Goal: Task Accomplishment & Management: Use online tool/utility

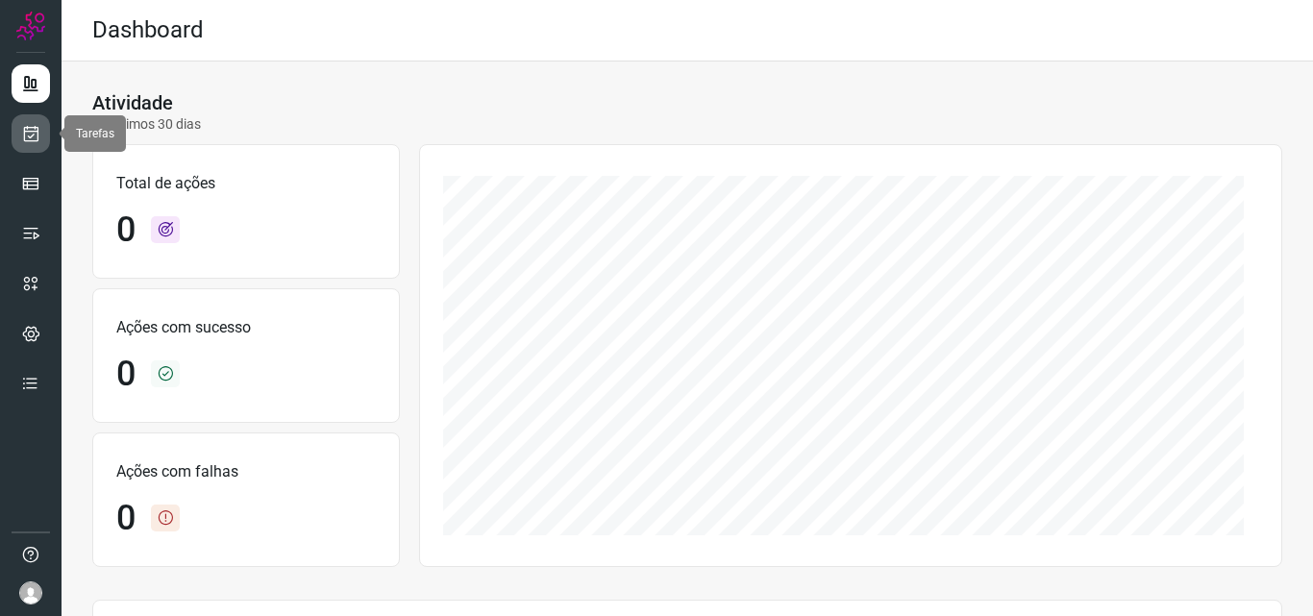
click at [24, 122] on link at bounding box center [31, 133] width 38 height 38
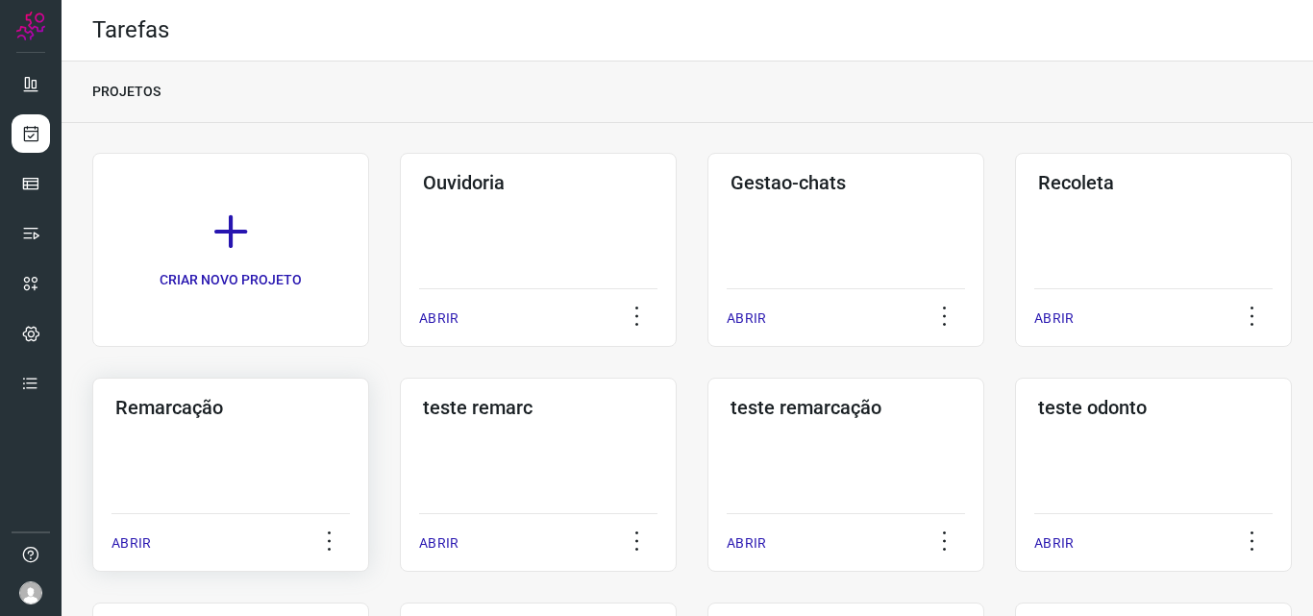
click at [337, 485] on div "Remarcação ABRIR" at bounding box center [230, 475] width 277 height 194
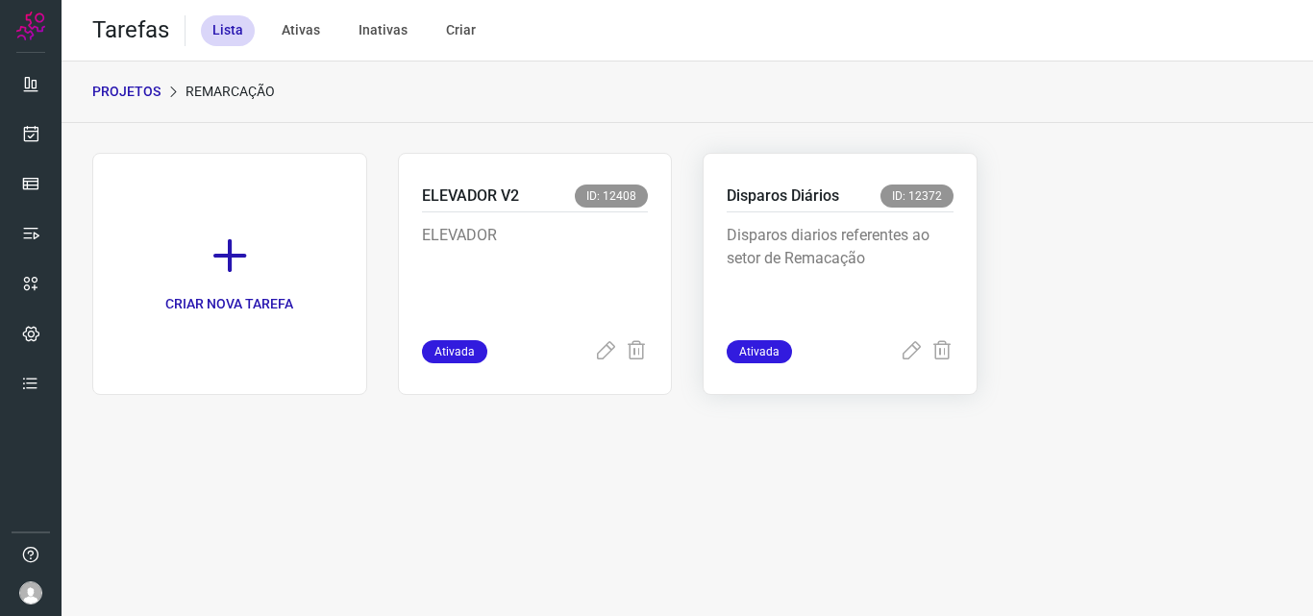
click at [793, 226] on p "Disparos diarios referentes ao setor de Remacação" at bounding box center [839, 272] width 227 height 96
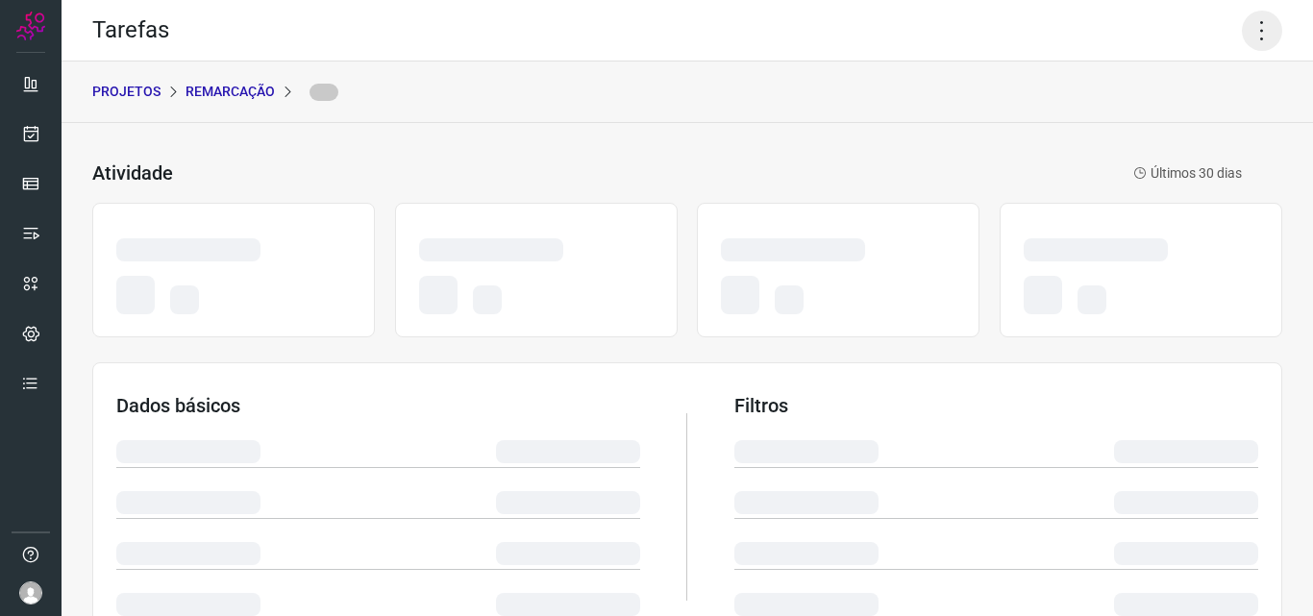
click at [1241, 26] on icon at bounding box center [1261, 31] width 40 height 40
click at [1250, 31] on icon at bounding box center [1261, 31] width 40 height 40
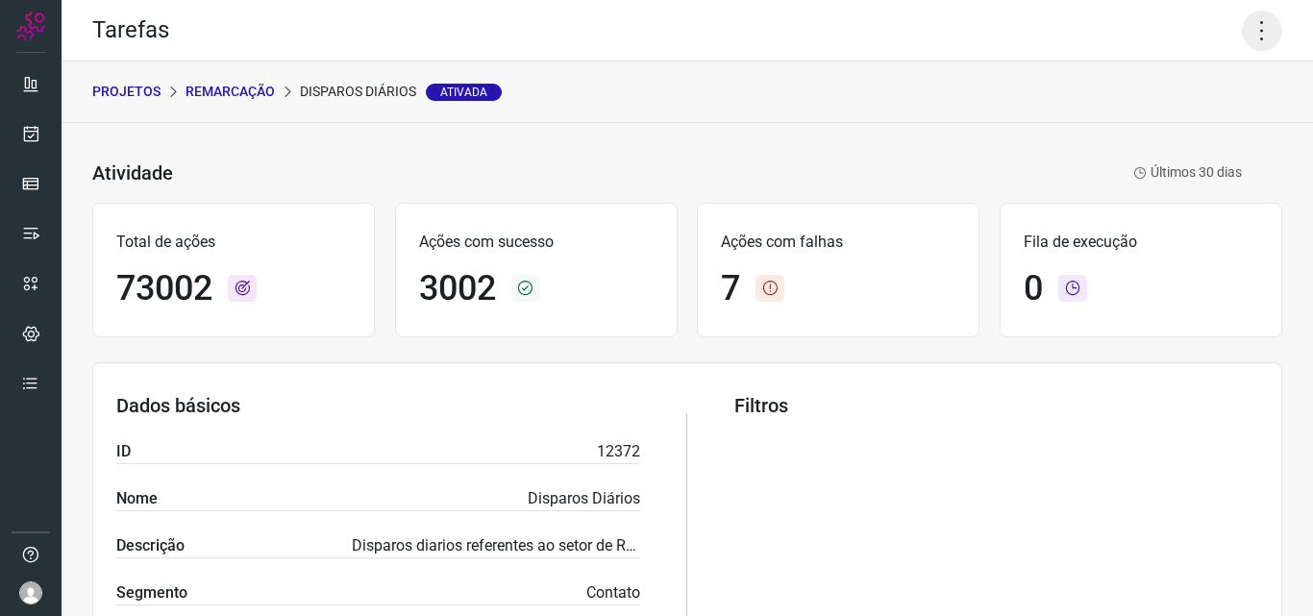
click at [1241, 31] on icon at bounding box center [1261, 31] width 40 height 40
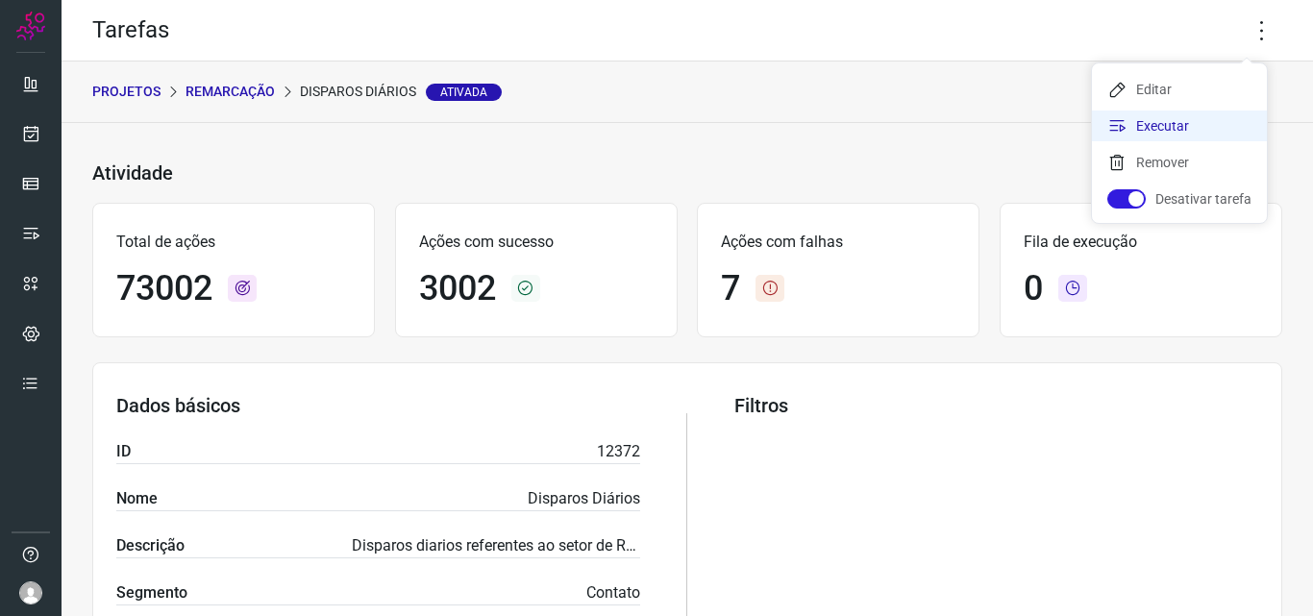
click at [1196, 120] on li "Executar" at bounding box center [1179, 125] width 175 height 31
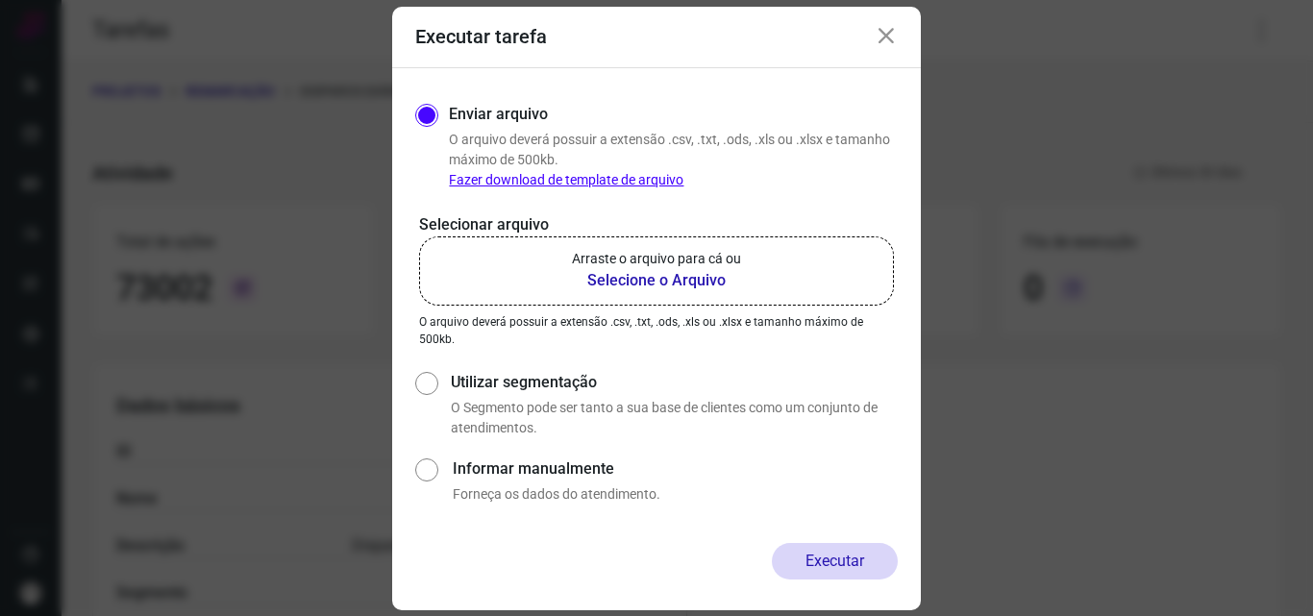
click at [748, 288] on label "Arraste o arquivo para cá ou Selecione o Arquivo" at bounding box center [656, 270] width 475 height 69
click at [0, 0] on input "Arraste o arquivo para cá ou Selecione o Arquivo" at bounding box center [0, 0] width 0 height 0
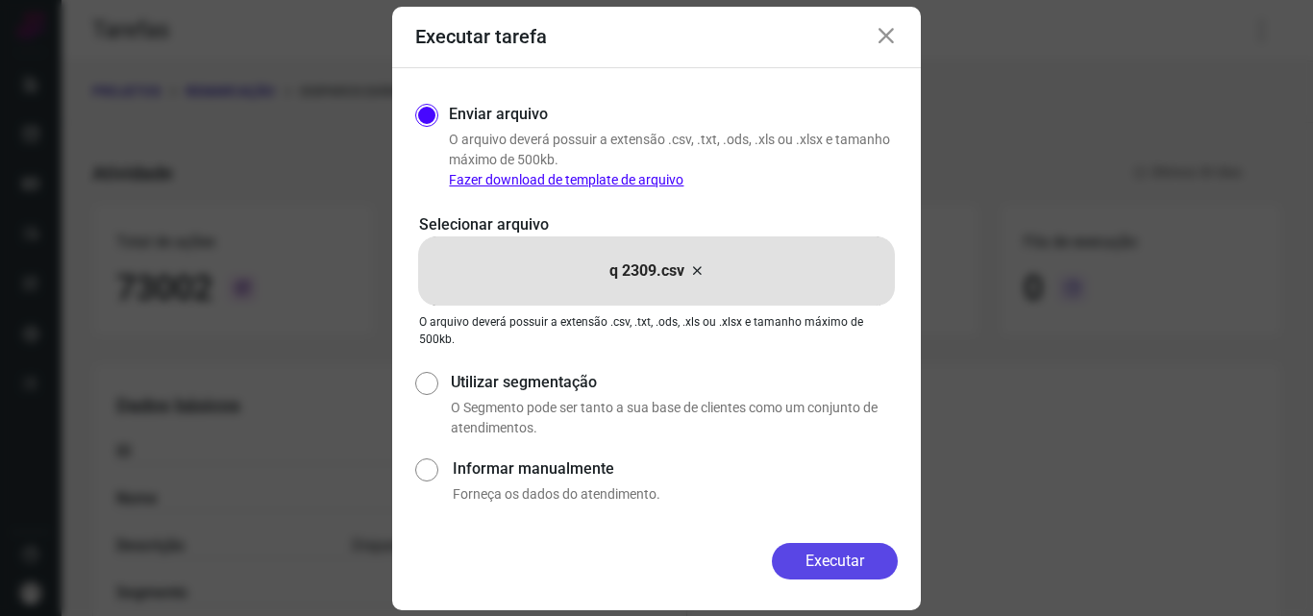
click at [858, 544] on button "Executar" at bounding box center [835, 561] width 126 height 37
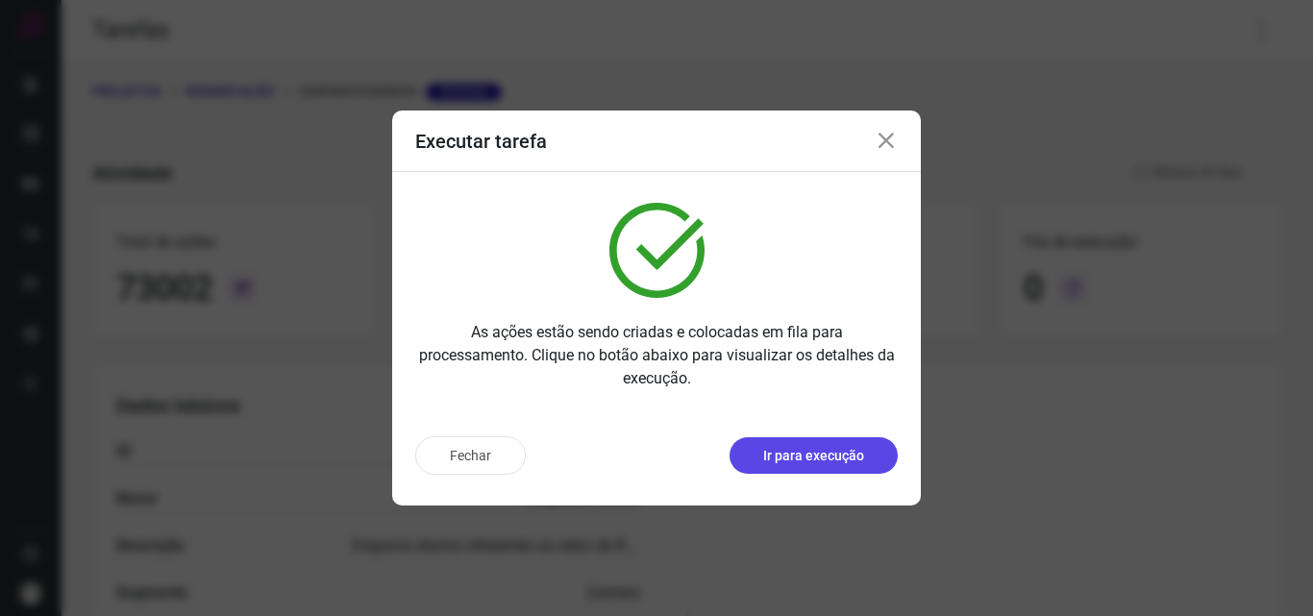
click at [856, 439] on button "Ir para execução" at bounding box center [813, 455] width 168 height 37
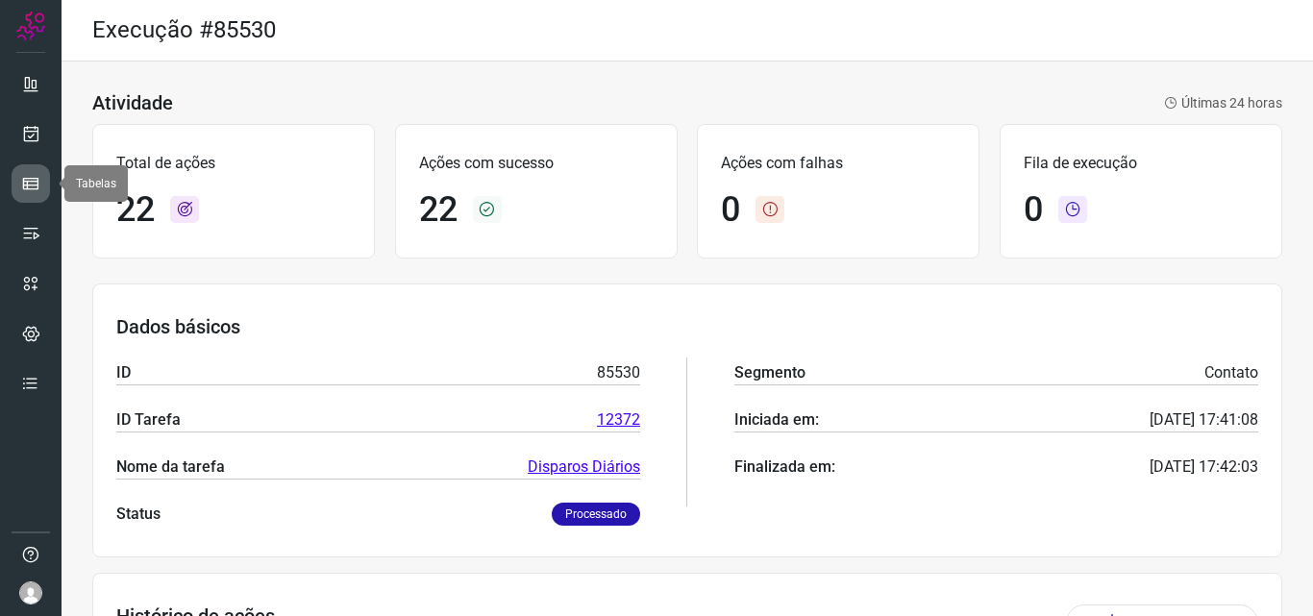
click at [27, 182] on icon at bounding box center [30, 183] width 19 height 19
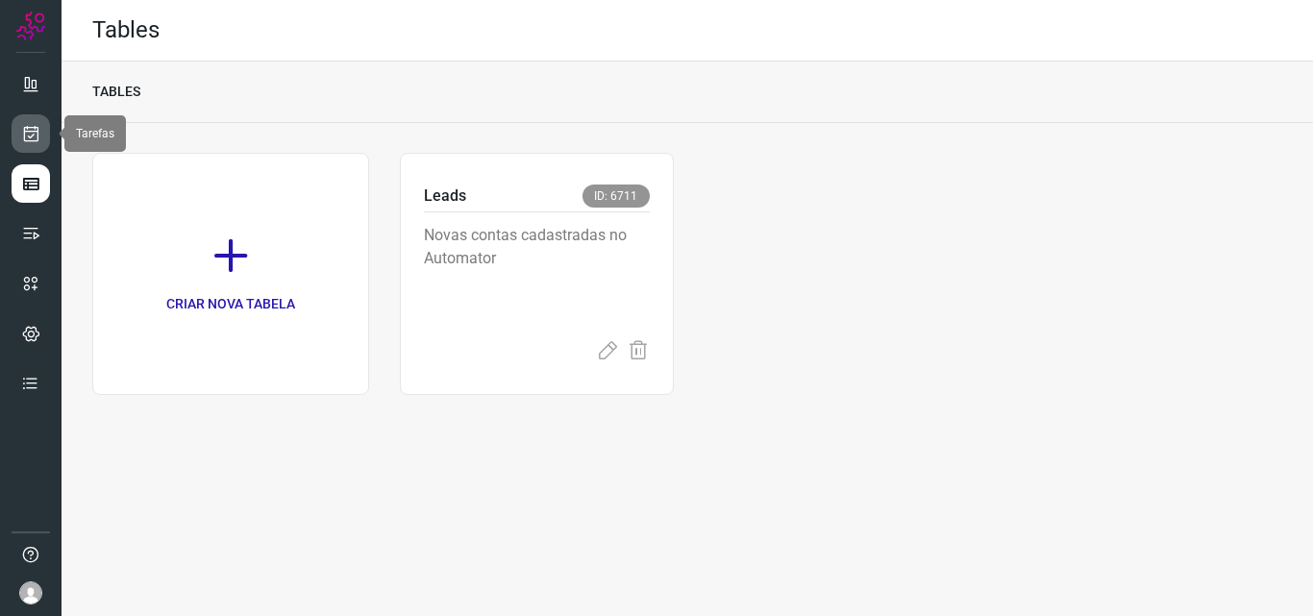
click at [37, 128] on icon at bounding box center [31, 133] width 20 height 19
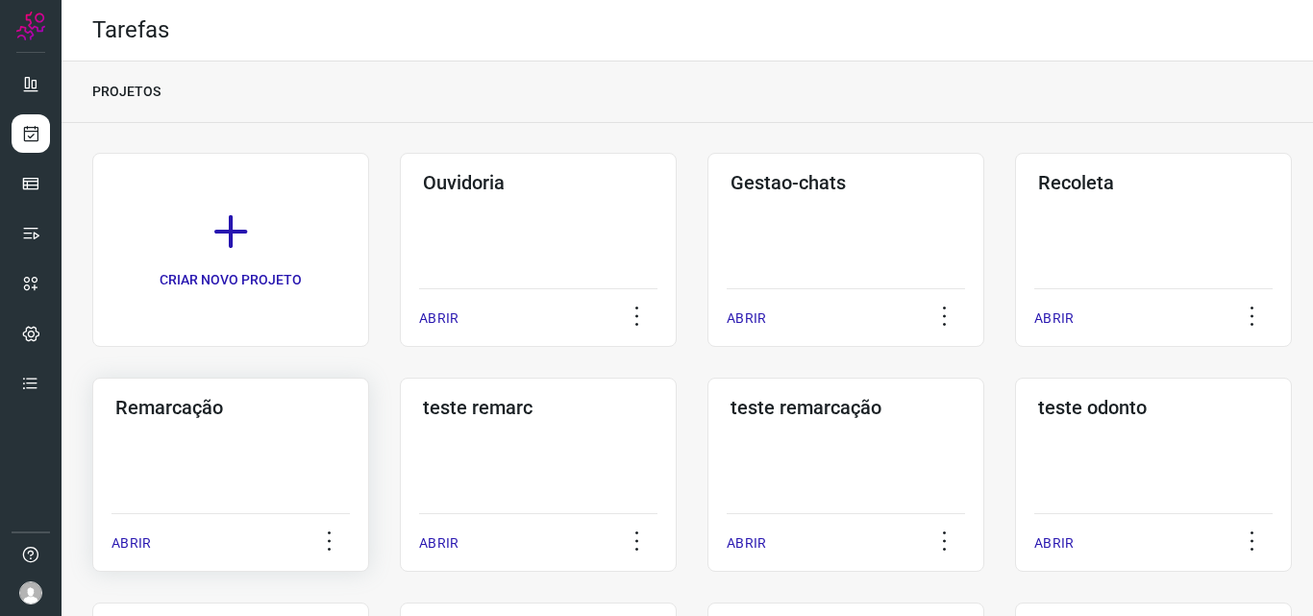
click at [300, 439] on div "Remarcação ABRIR" at bounding box center [230, 475] width 277 height 194
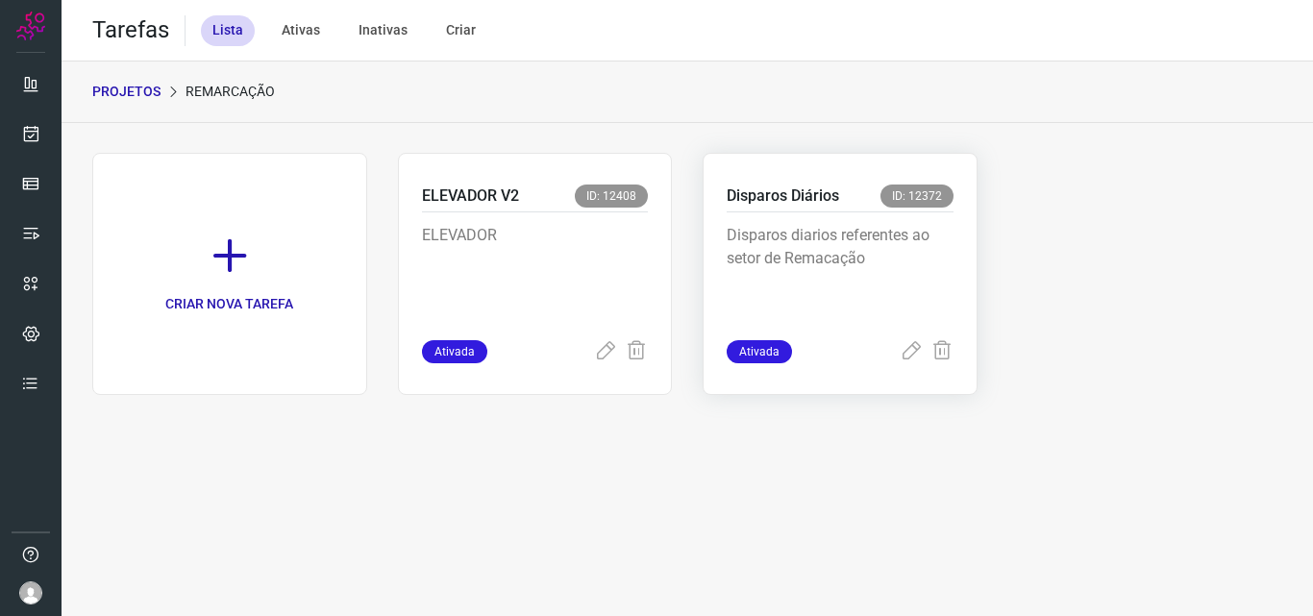
click at [788, 261] on p "Disparos diarios referentes ao setor de Remacação" at bounding box center [839, 272] width 227 height 96
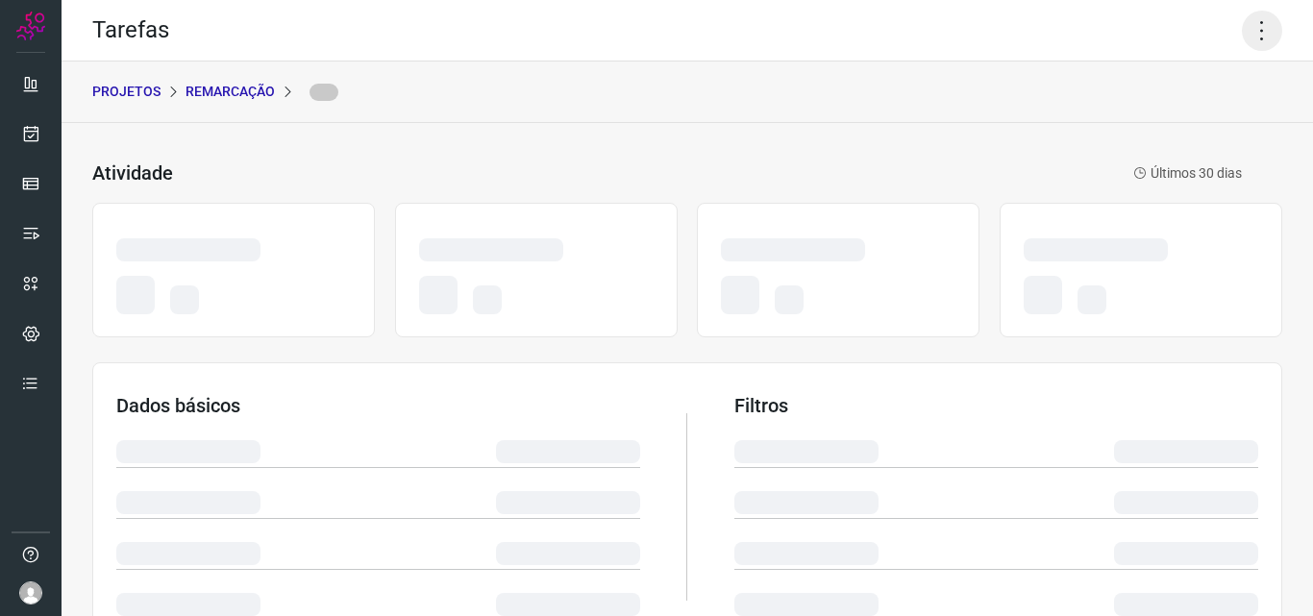
click at [1244, 23] on icon at bounding box center [1261, 31] width 40 height 40
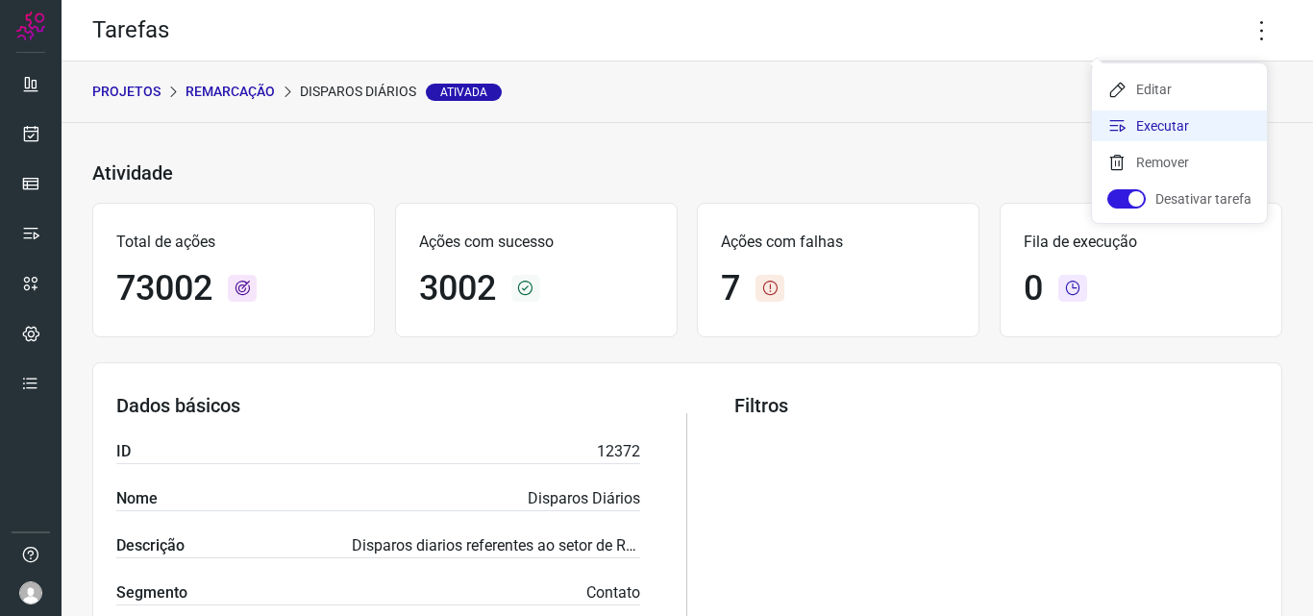
click at [1191, 126] on li "Executar" at bounding box center [1179, 125] width 175 height 31
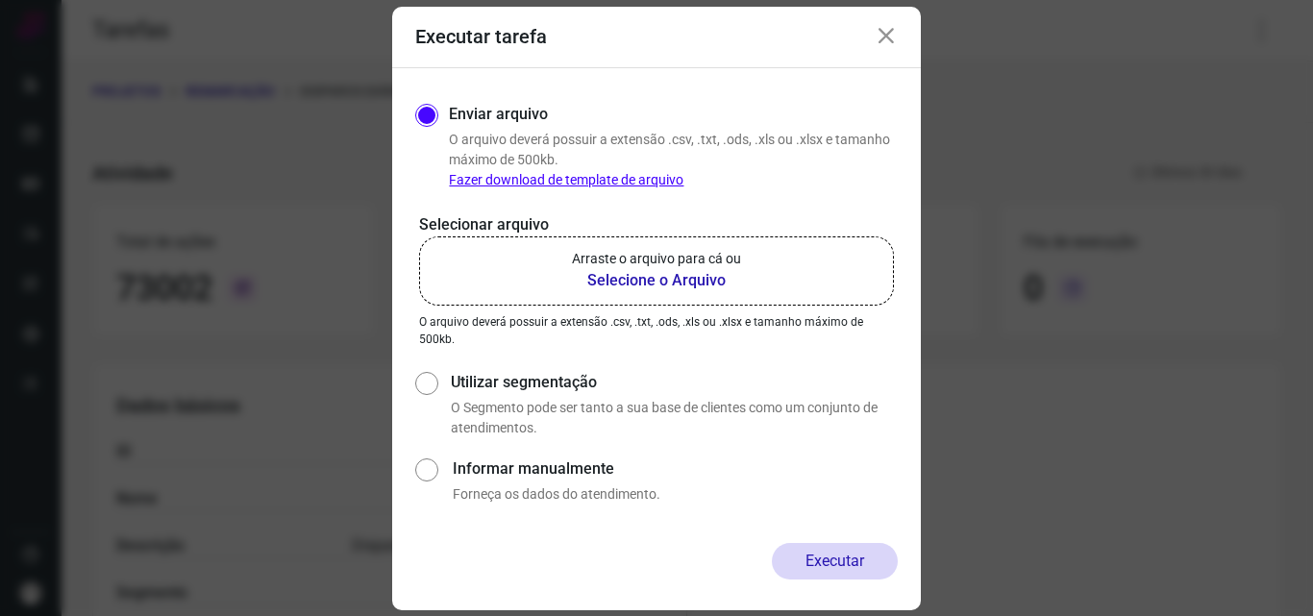
click at [675, 282] on b "Selecione o Arquivo" at bounding box center [656, 280] width 169 height 23
click at [0, 0] on input "Arraste o arquivo para cá ou Selecione o Arquivo" at bounding box center [0, 0] width 0 height 0
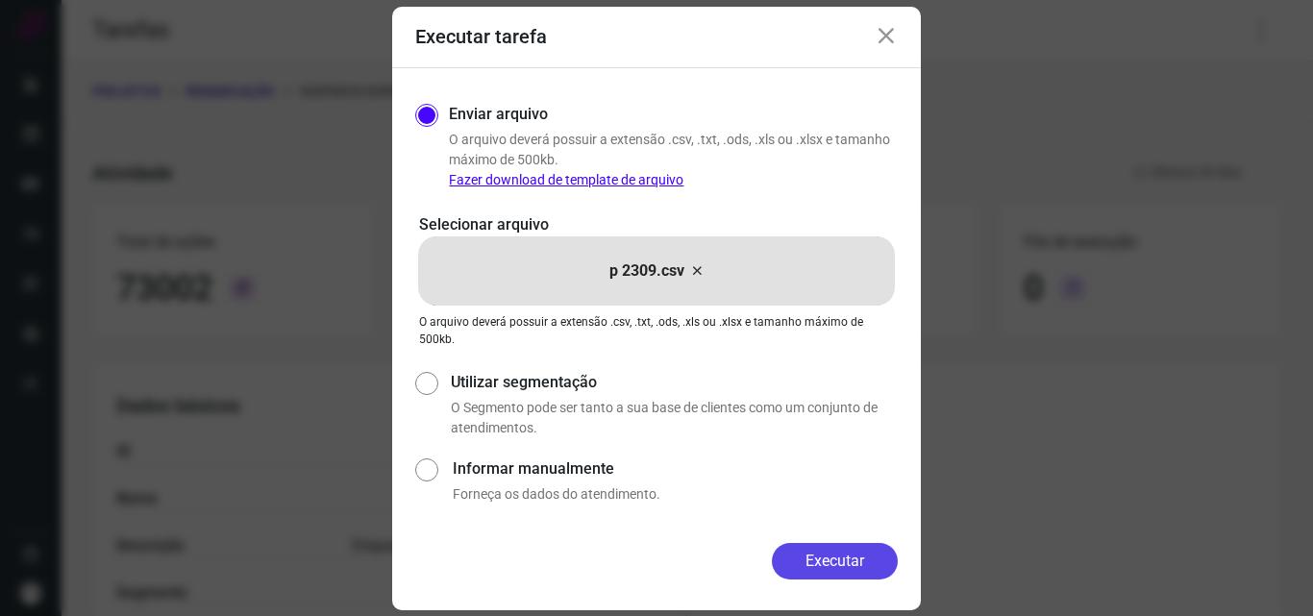
click at [812, 556] on button "Executar" at bounding box center [835, 561] width 126 height 37
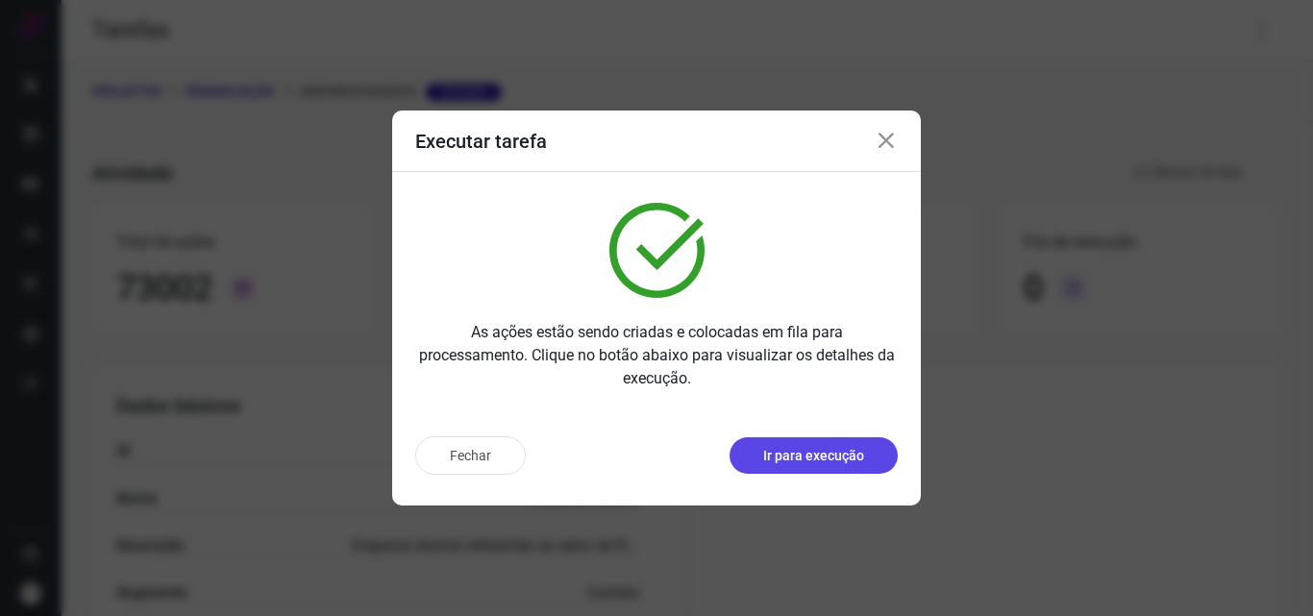
click at [818, 444] on button "Ir para execução" at bounding box center [813, 455] width 168 height 37
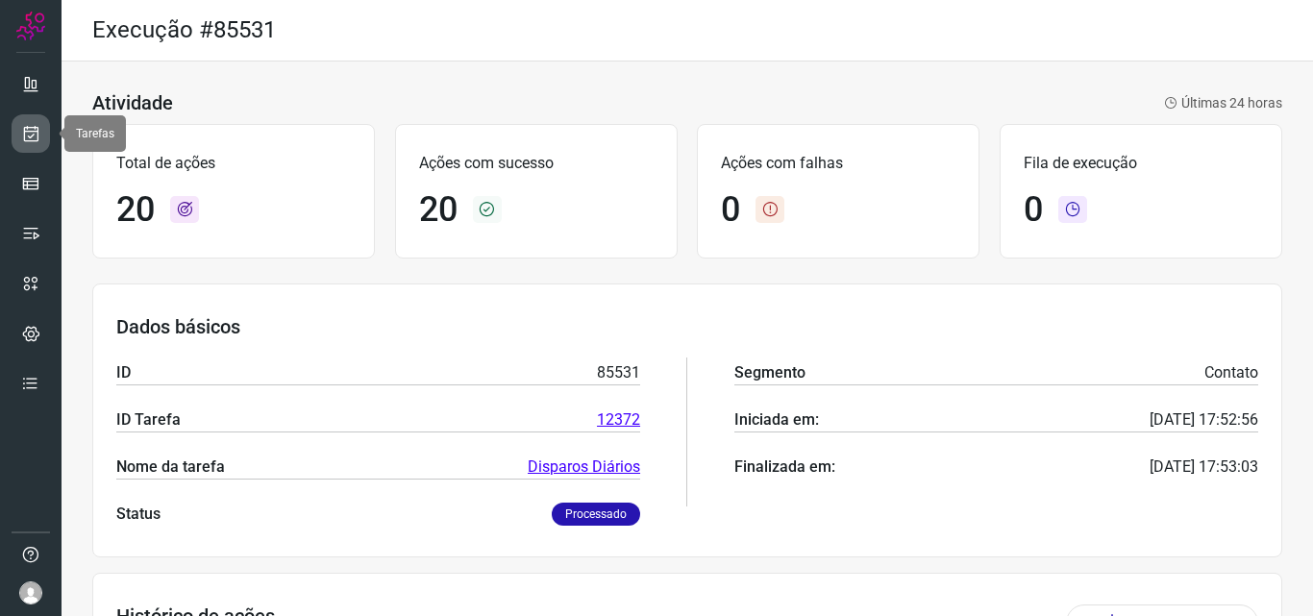
click at [22, 138] on icon at bounding box center [31, 133] width 20 height 19
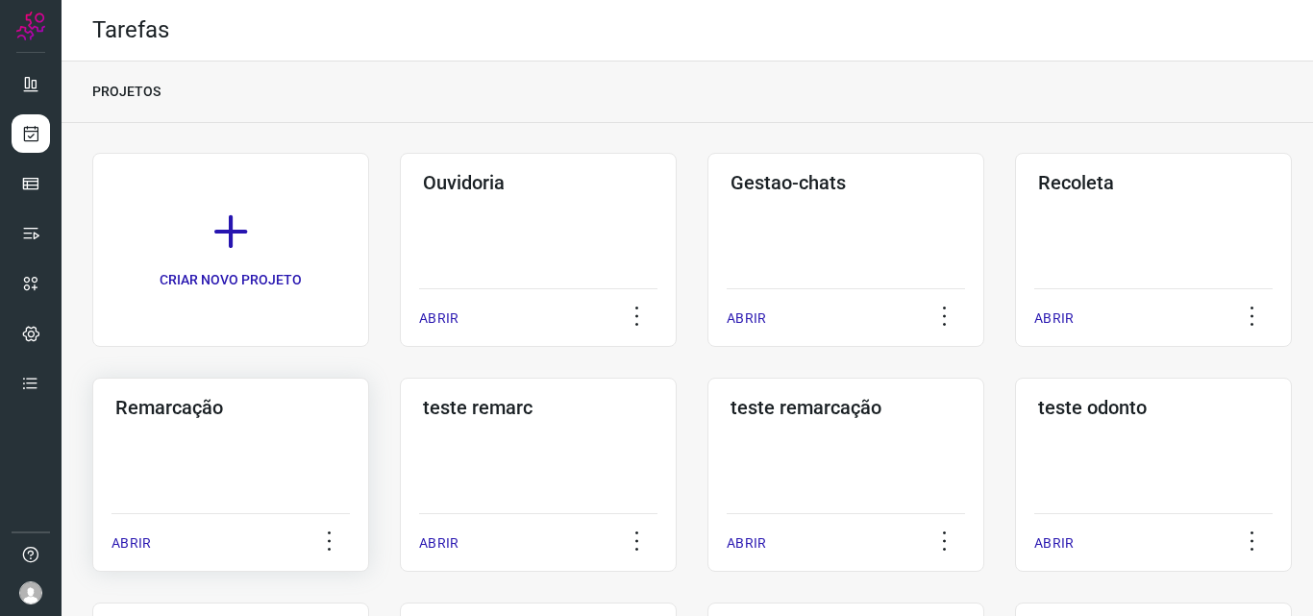
click at [276, 444] on div "Remarcação ABRIR" at bounding box center [230, 475] width 277 height 194
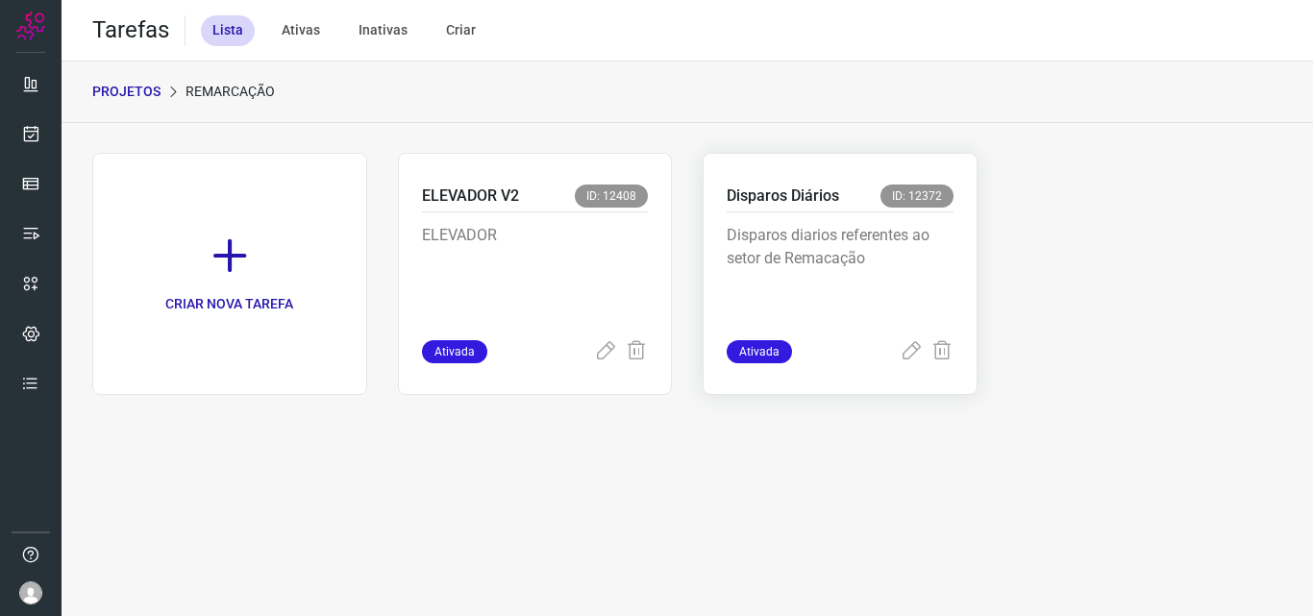
click at [825, 293] on p "Disparos diarios referentes ao setor de Remacação" at bounding box center [839, 272] width 227 height 96
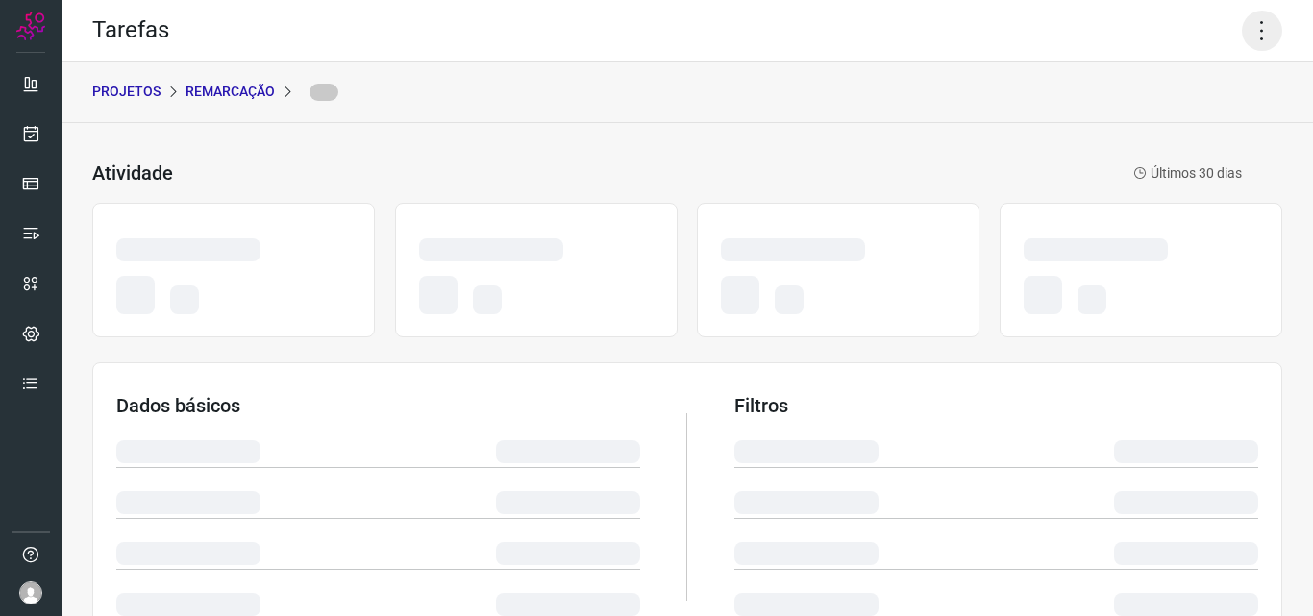
click at [1253, 26] on icon at bounding box center [1261, 31] width 40 height 40
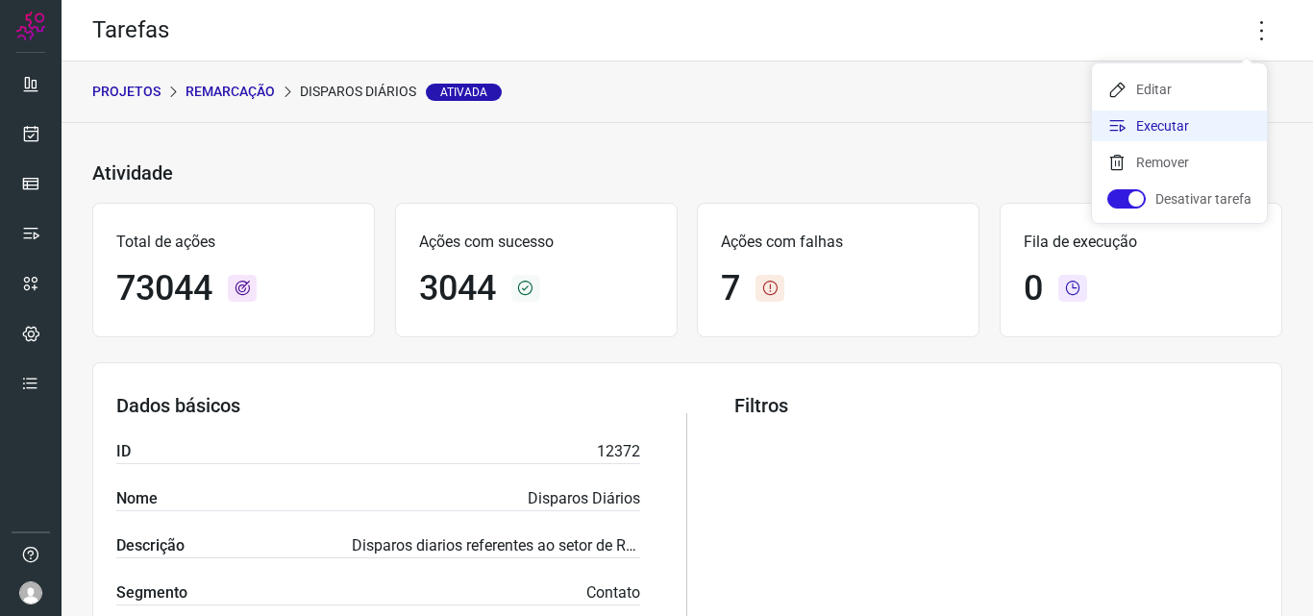
click at [1183, 119] on li "Executar" at bounding box center [1179, 125] width 175 height 31
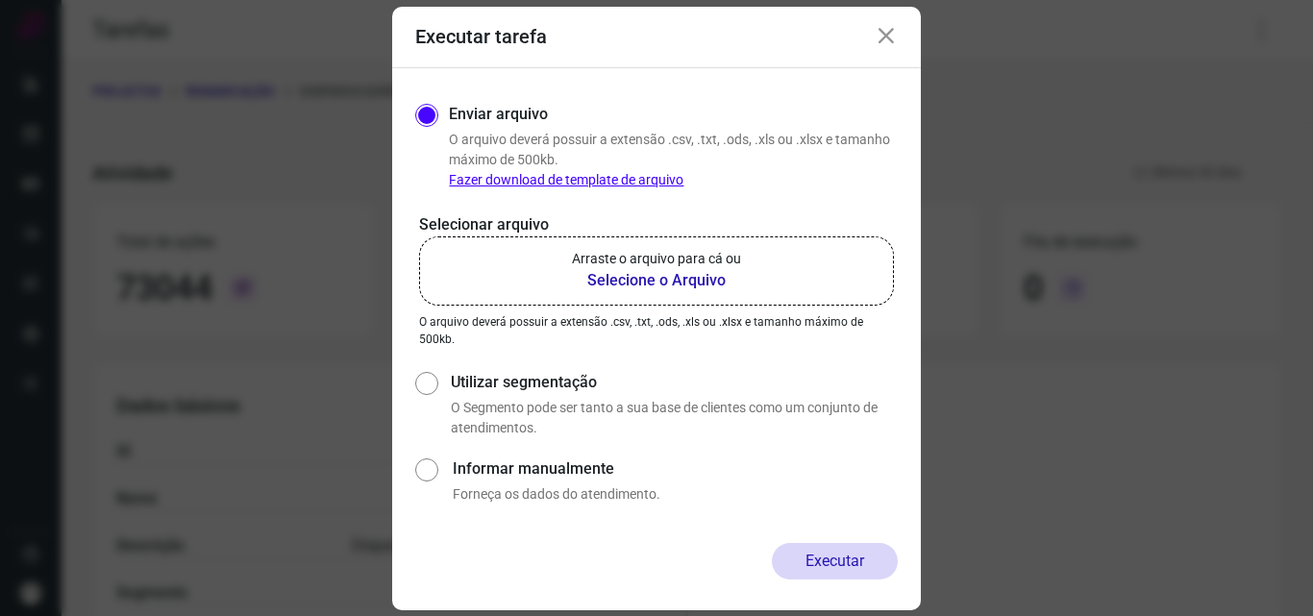
click at [679, 244] on label "Arraste o arquivo para cá ou Selecione o Arquivo" at bounding box center [656, 270] width 475 height 69
click at [0, 0] on input "Arraste o arquivo para cá ou Selecione o Arquivo" at bounding box center [0, 0] width 0 height 0
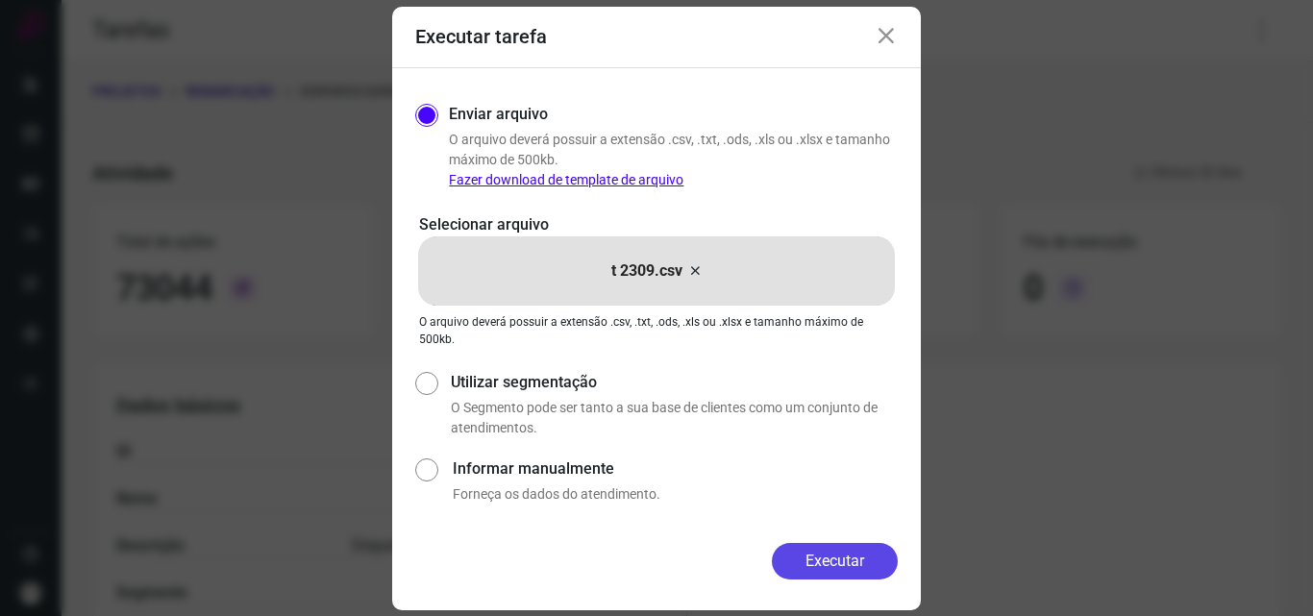
click at [822, 561] on button "Executar" at bounding box center [835, 561] width 126 height 37
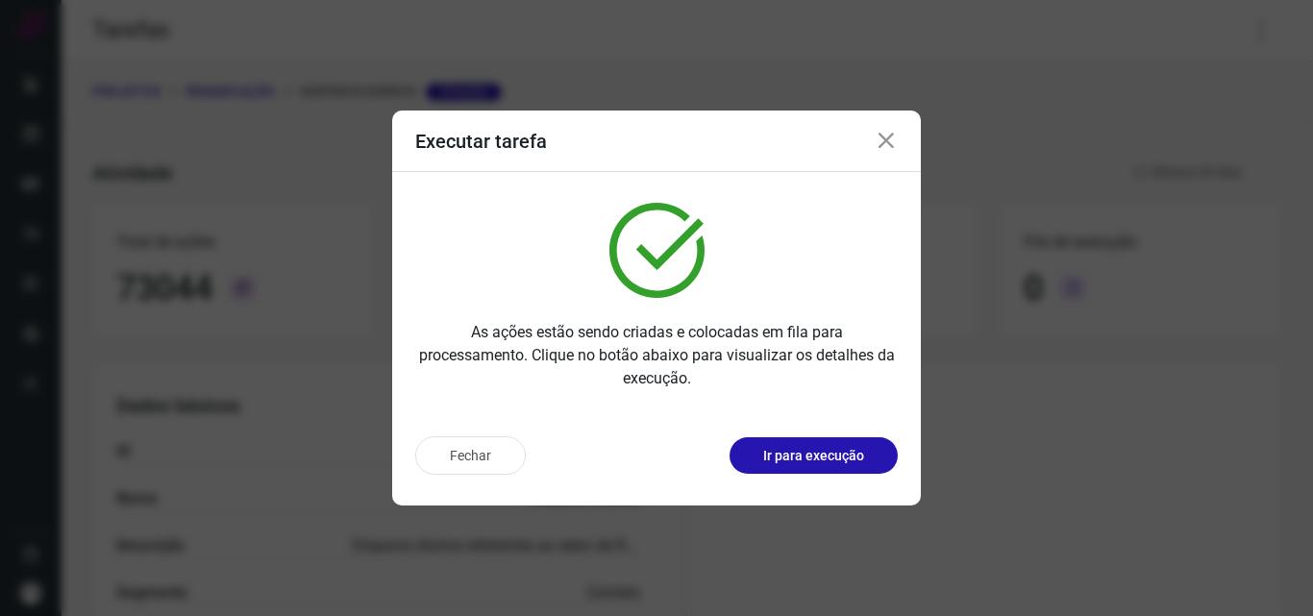
click at [844, 469] on button "Ir para execução" at bounding box center [813, 455] width 168 height 37
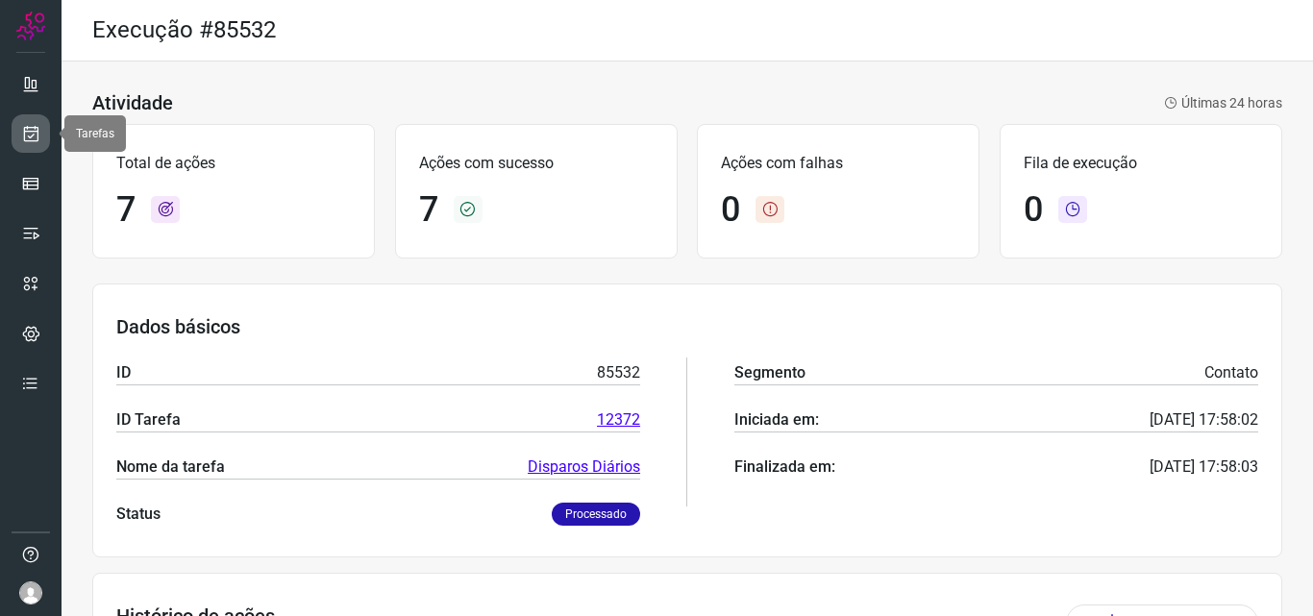
click at [28, 134] on icon at bounding box center [31, 133] width 20 height 19
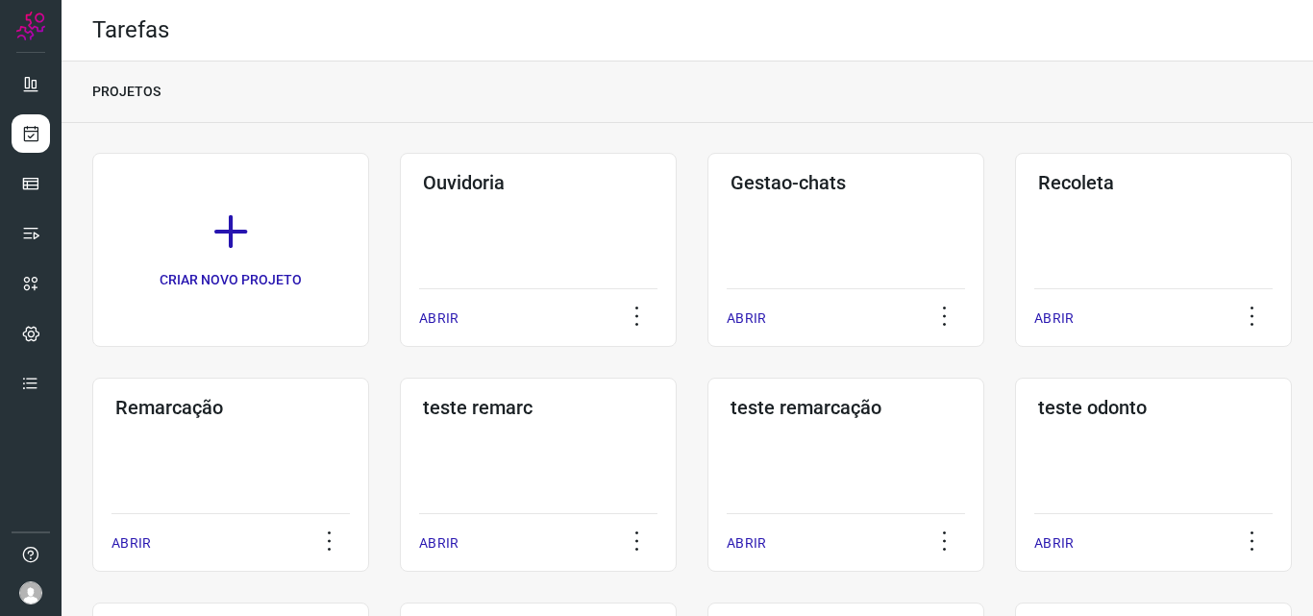
click at [231, 472] on div "Remarcação ABRIR" at bounding box center [230, 475] width 277 height 194
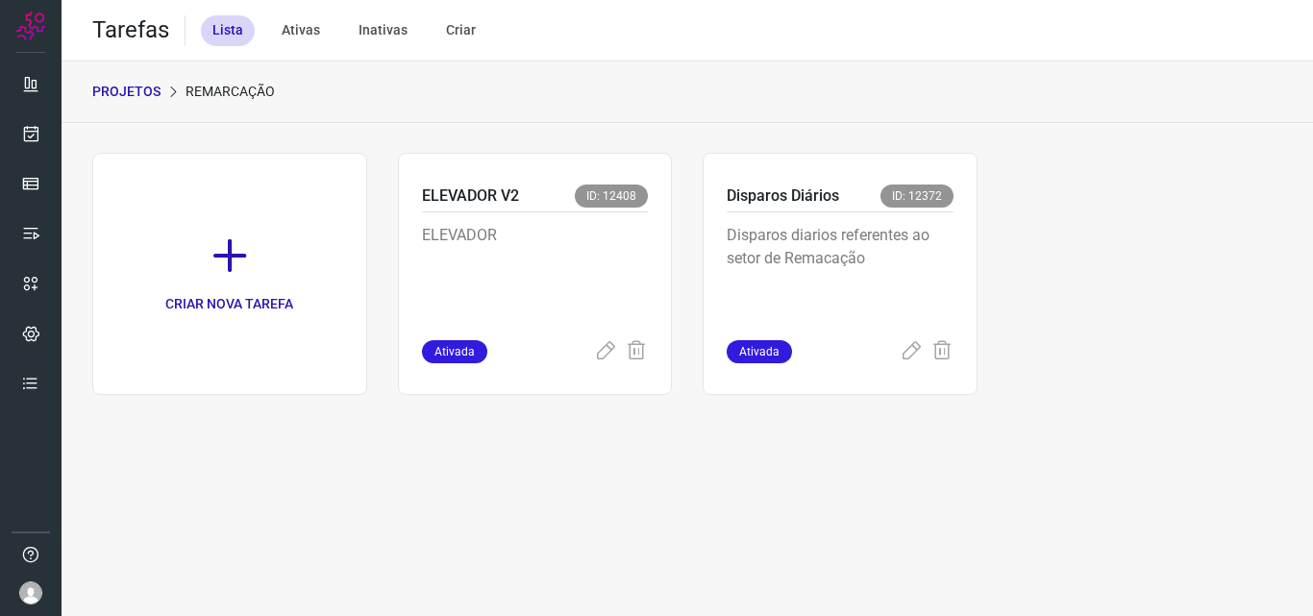
click at [832, 291] on p "Disparos diarios referentes ao setor de Remacação" at bounding box center [839, 272] width 227 height 96
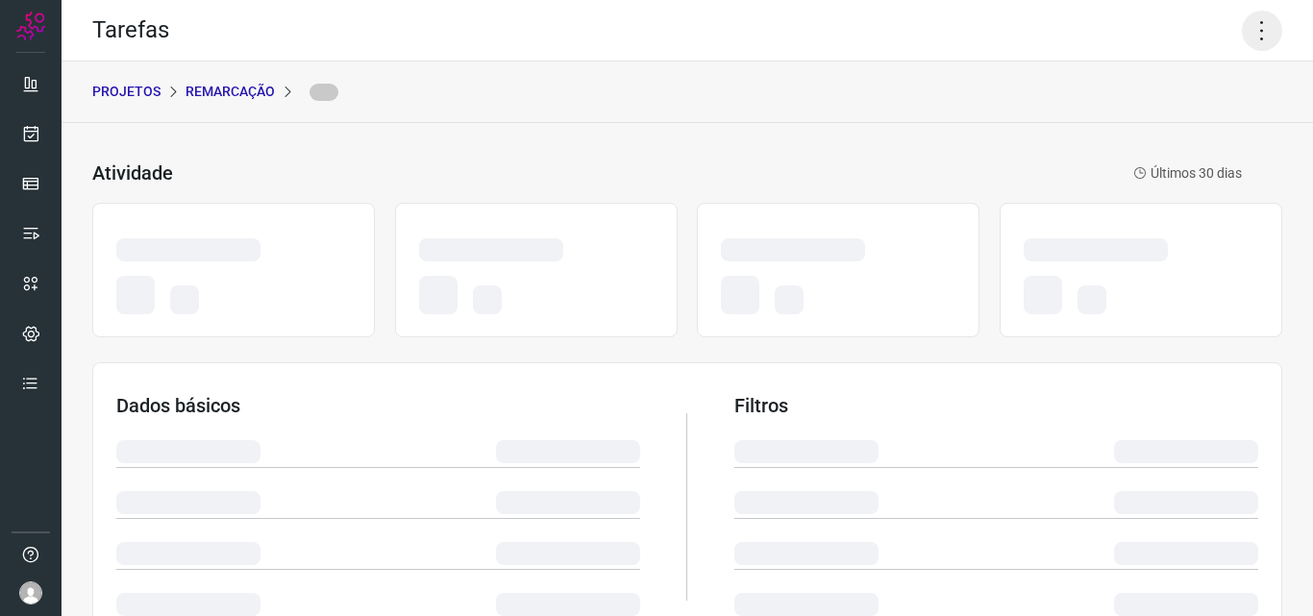
click at [1242, 32] on icon at bounding box center [1261, 31] width 40 height 40
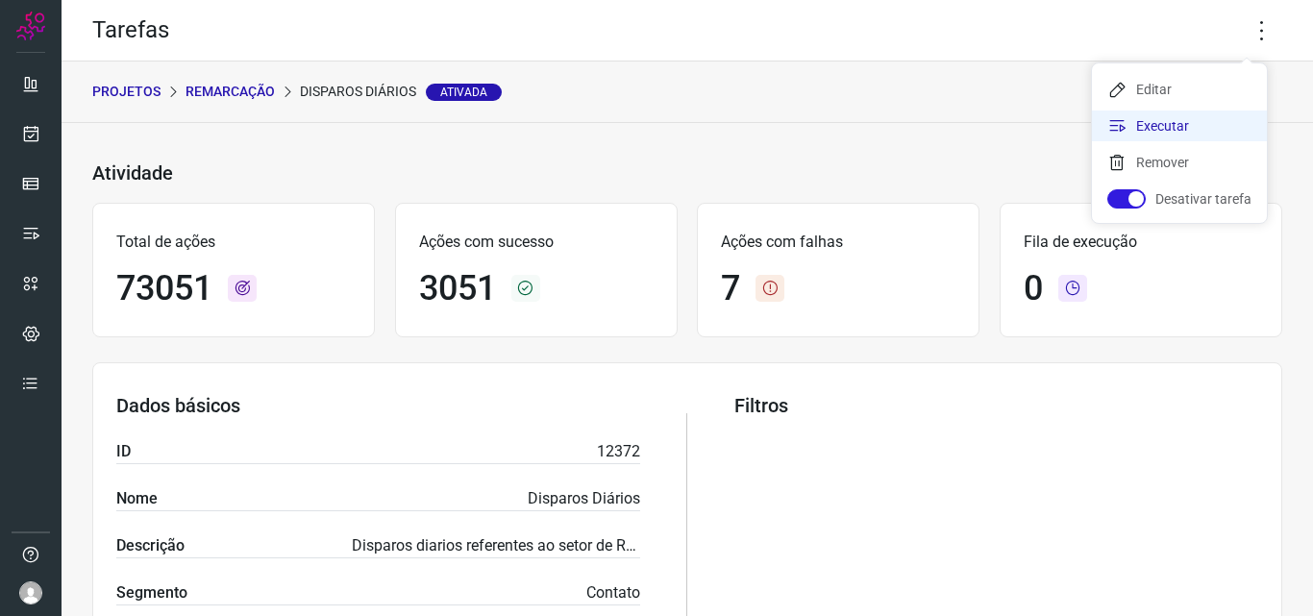
click at [1191, 120] on li "Executar" at bounding box center [1179, 125] width 175 height 31
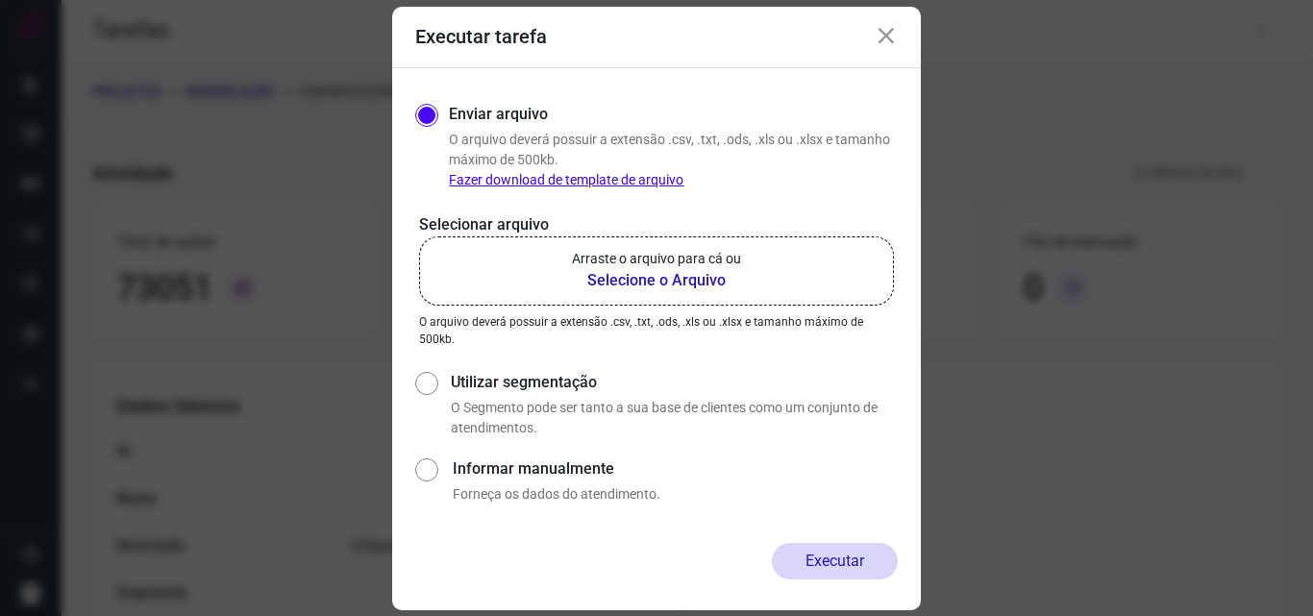
click at [643, 256] on p "Arraste o arquivo para cá ou" at bounding box center [656, 259] width 169 height 20
click at [0, 0] on input "Arraste o arquivo para cá ou Selecione o Arquivo" at bounding box center [0, 0] width 0 height 0
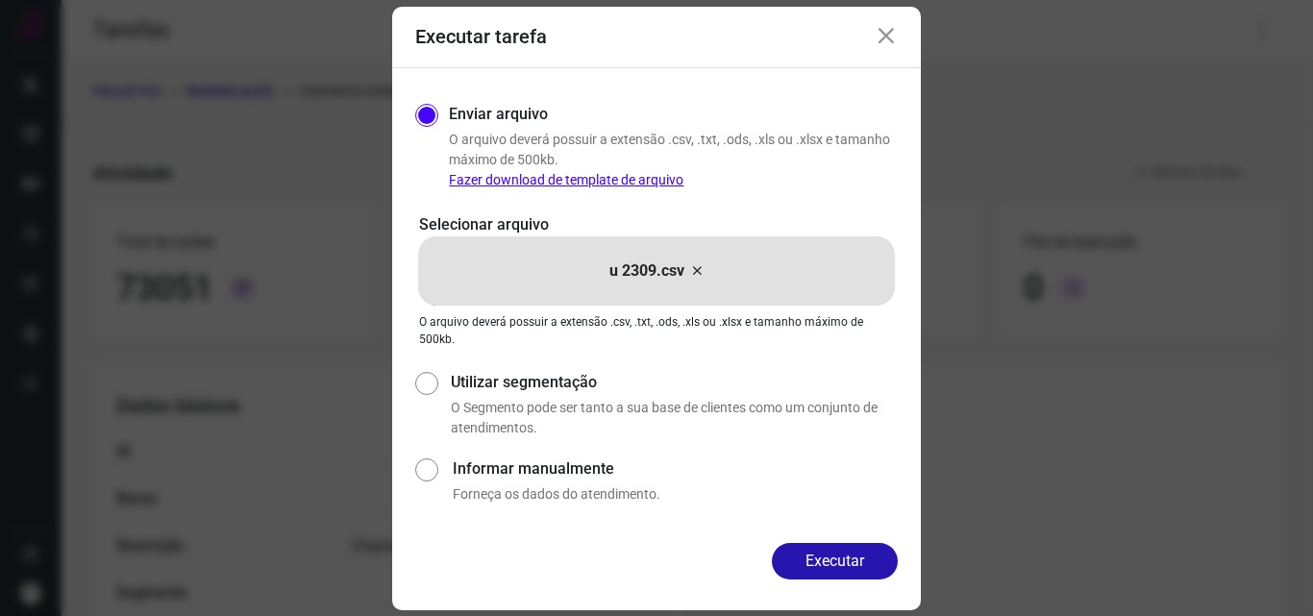
click at [874, 564] on button "Executar" at bounding box center [835, 561] width 126 height 37
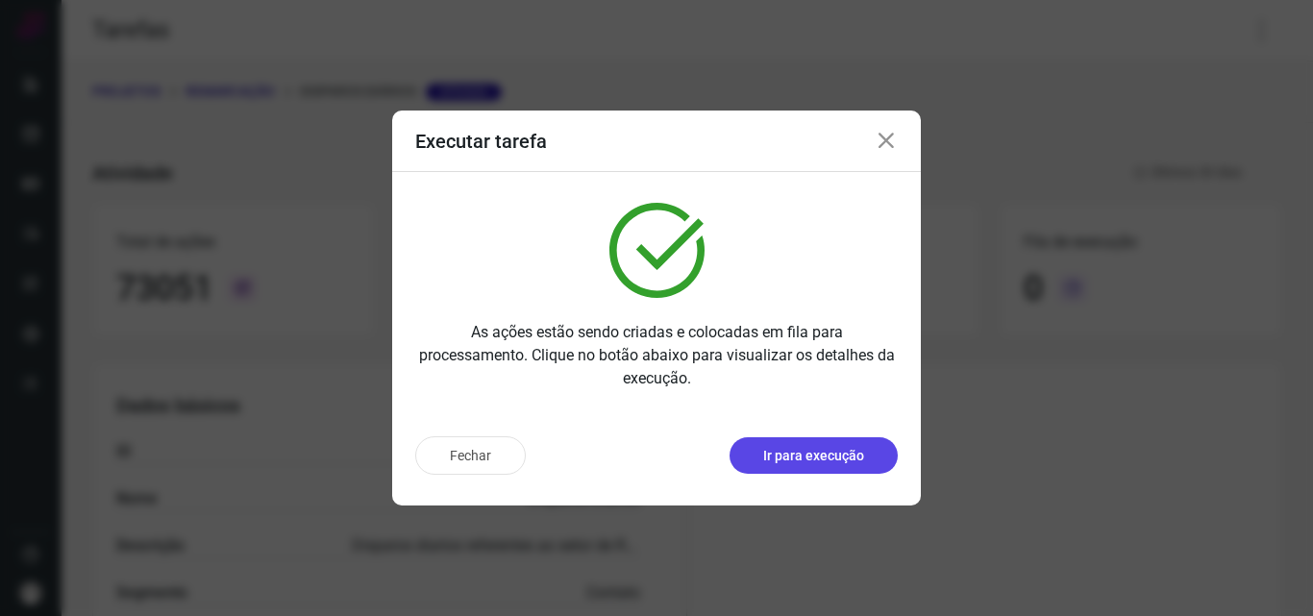
click at [822, 443] on button "Ir para execução" at bounding box center [813, 455] width 168 height 37
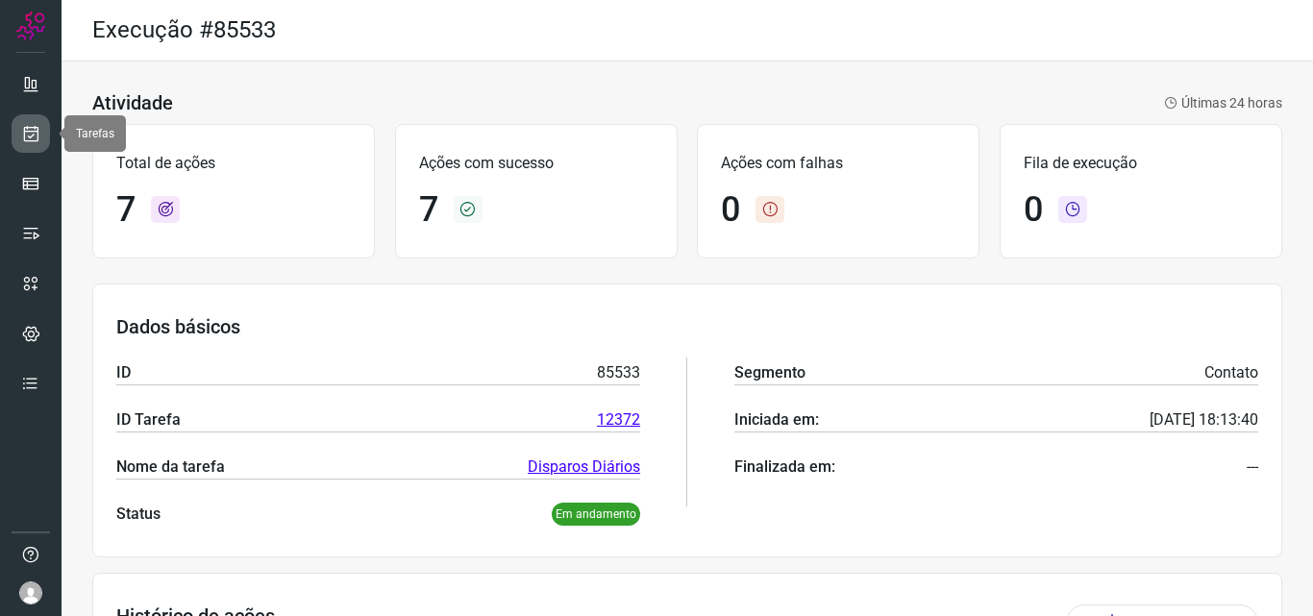
click at [18, 135] on link at bounding box center [31, 133] width 38 height 38
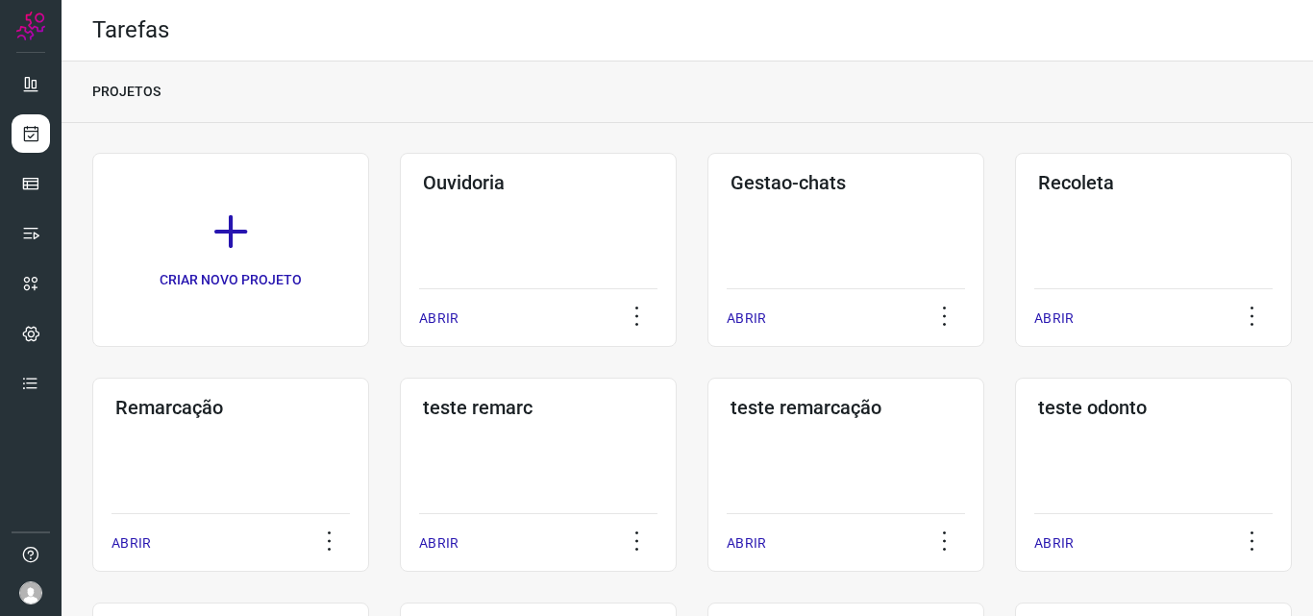
click at [216, 411] on h3 "Remarcação" at bounding box center [230, 407] width 231 height 23
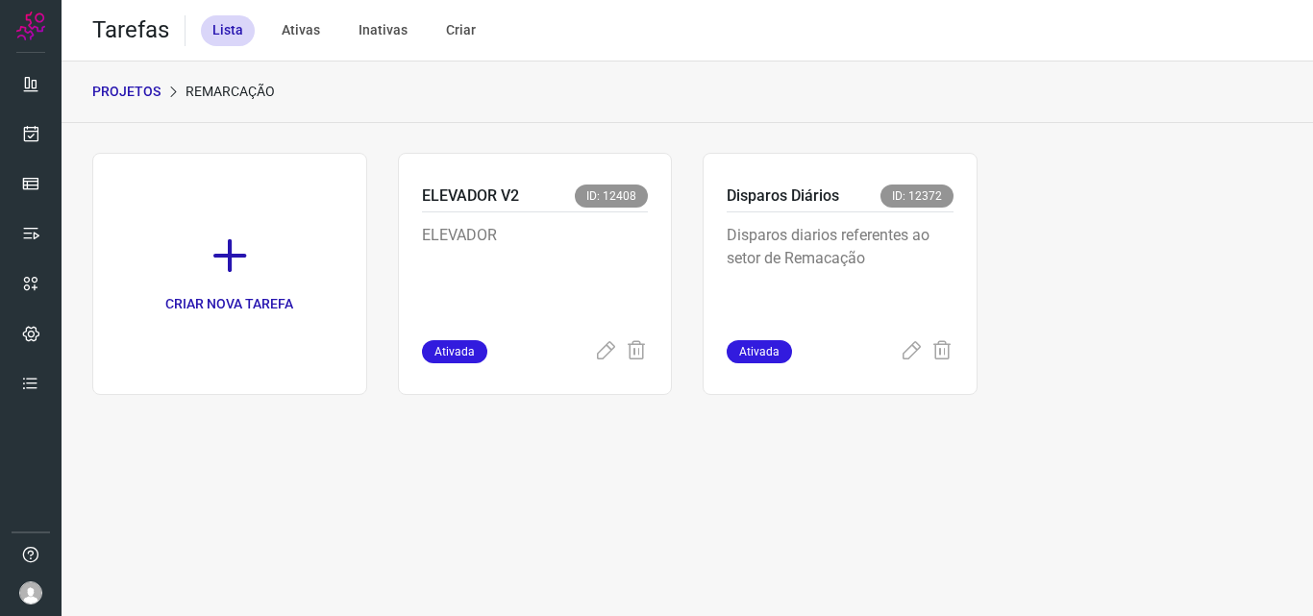
click at [921, 272] on p "Disparos diarios referentes ao setor de Remacação" at bounding box center [839, 272] width 227 height 96
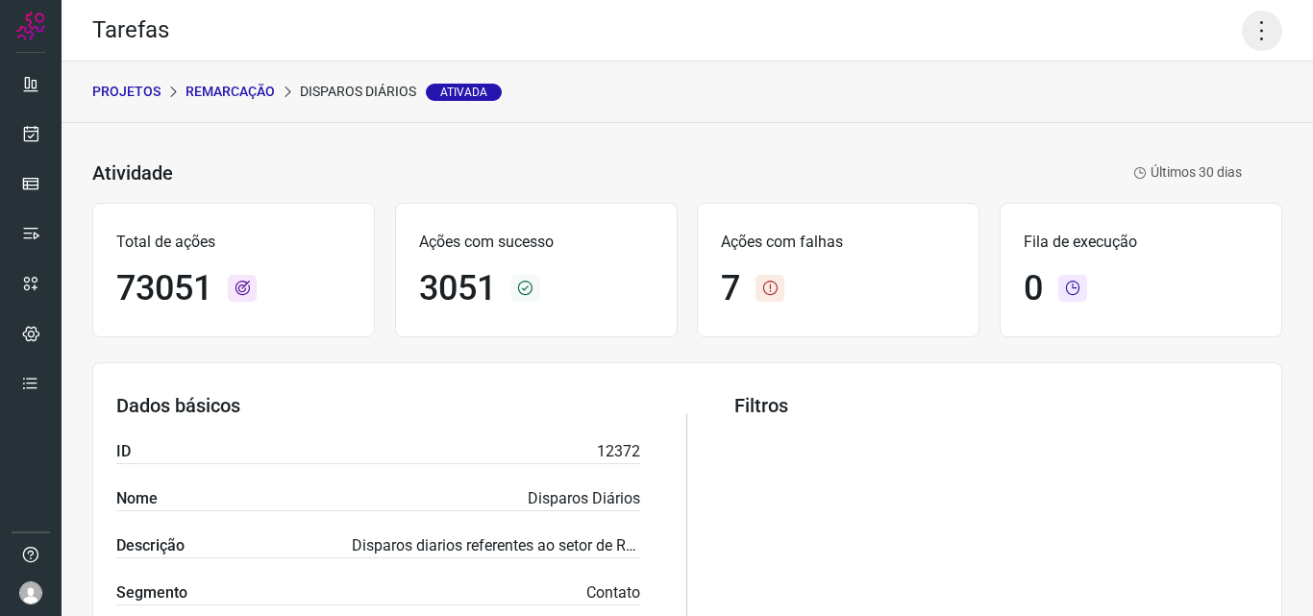
click at [1245, 20] on icon at bounding box center [1261, 31] width 40 height 40
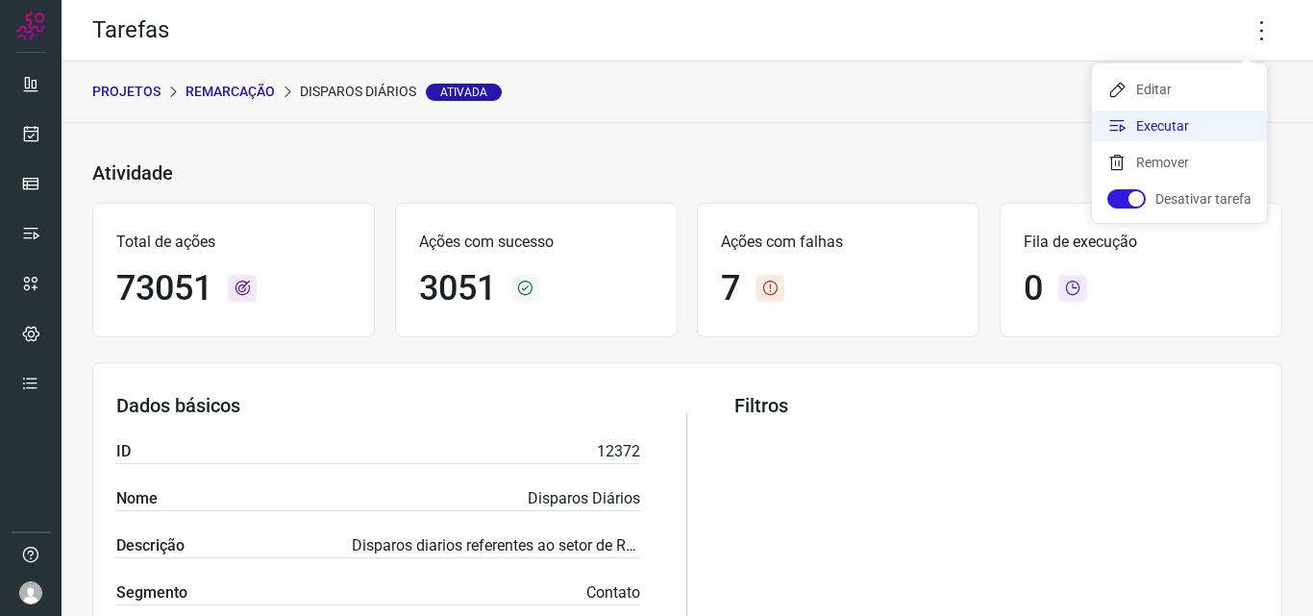
click at [1204, 118] on li "Executar" at bounding box center [1179, 125] width 175 height 31
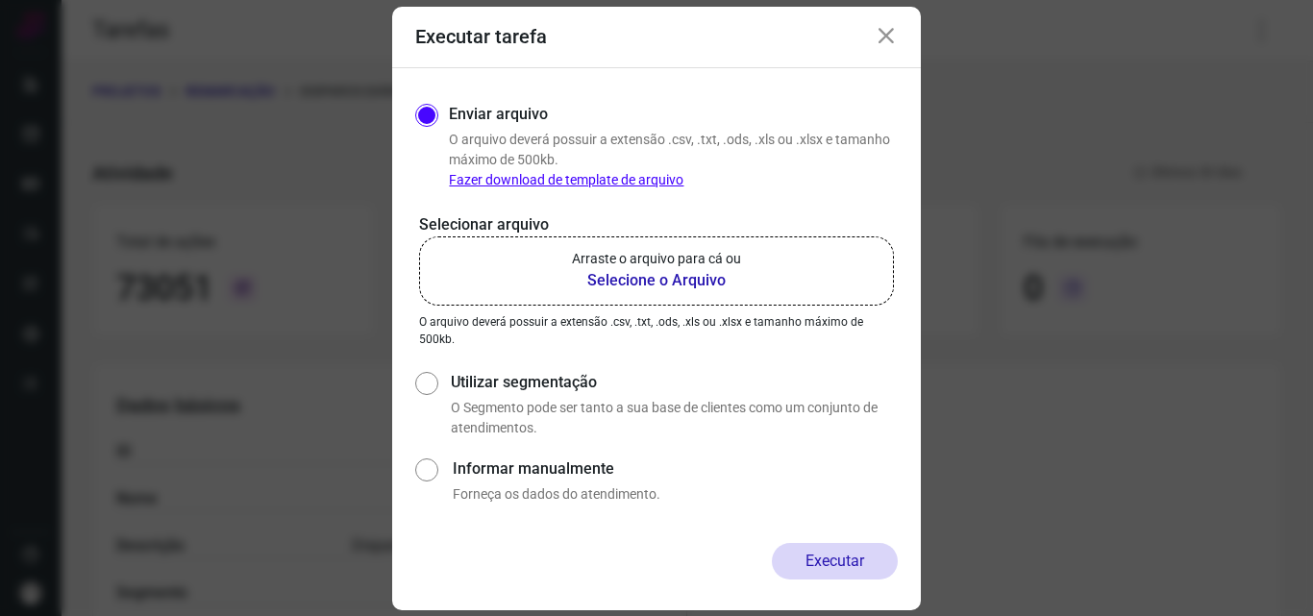
click at [704, 266] on p "Arraste o arquivo para cá ou" at bounding box center [656, 259] width 169 height 20
click at [0, 0] on input "Arraste o arquivo para cá ou Selecione o Arquivo" at bounding box center [0, 0] width 0 height 0
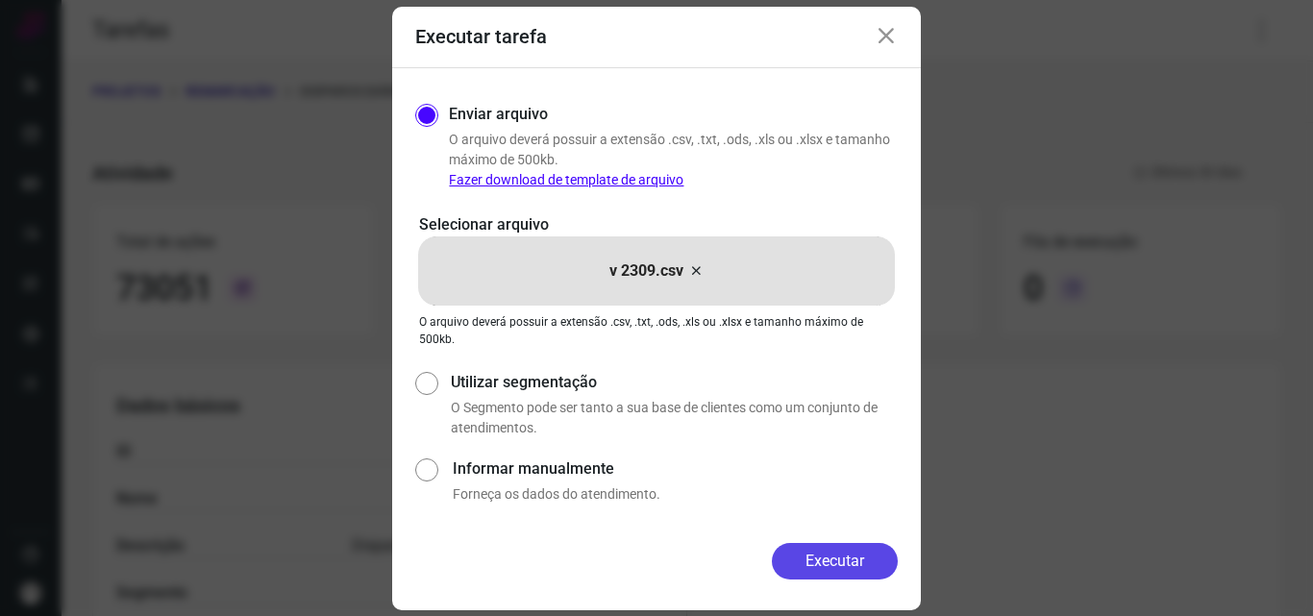
click at [797, 553] on button "Executar" at bounding box center [835, 561] width 126 height 37
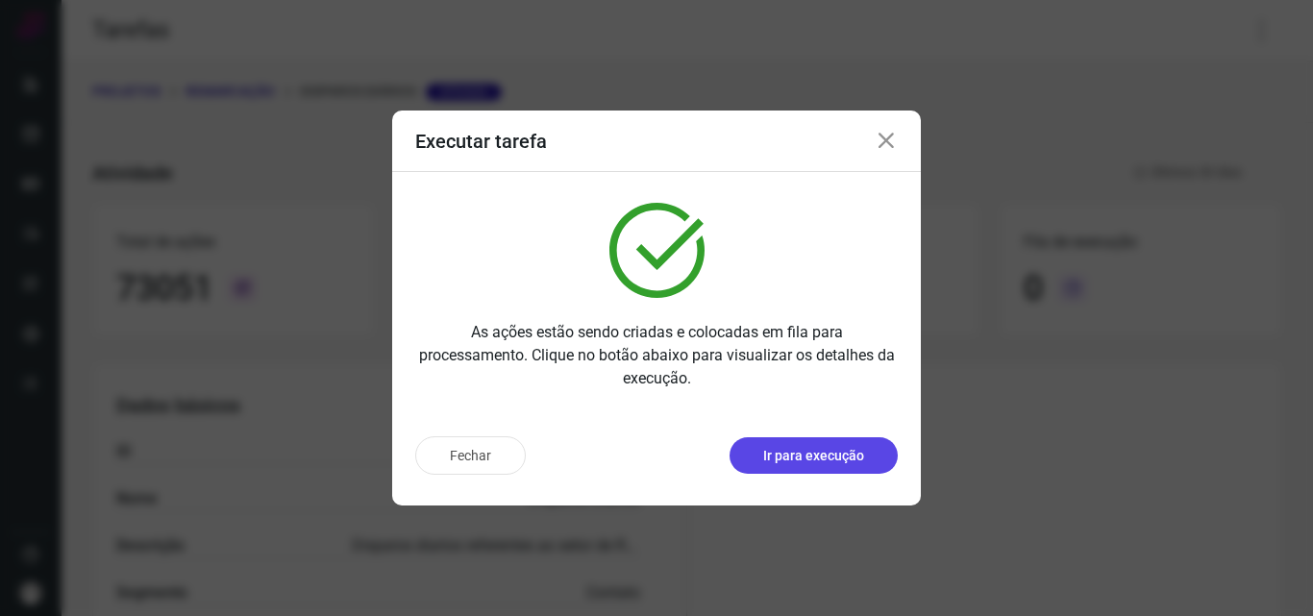
click at [844, 468] on button "Ir para execução" at bounding box center [813, 455] width 168 height 37
